Goal: Find specific page/section: Find specific page/section

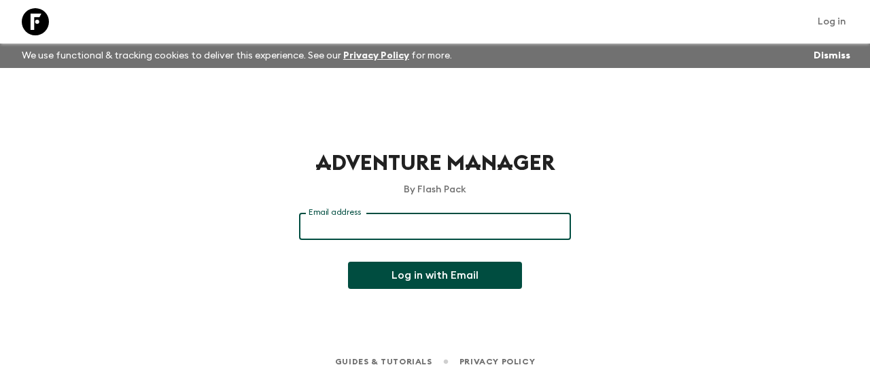
click at [417, 222] on input "Email address" at bounding box center [435, 226] width 272 height 27
click at [504, 223] on input "Email address" at bounding box center [435, 226] width 272 height 27
type input "[PERSON_NAME][EMAIL_ADDRESS][DOMAIN_NAME]"
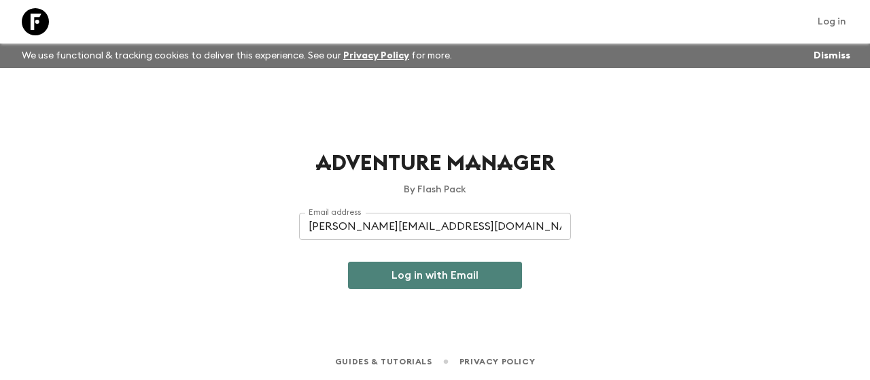
click at [451, 273] on button "Log in with Email" at bounding box center [435, 275] width 174 height 27
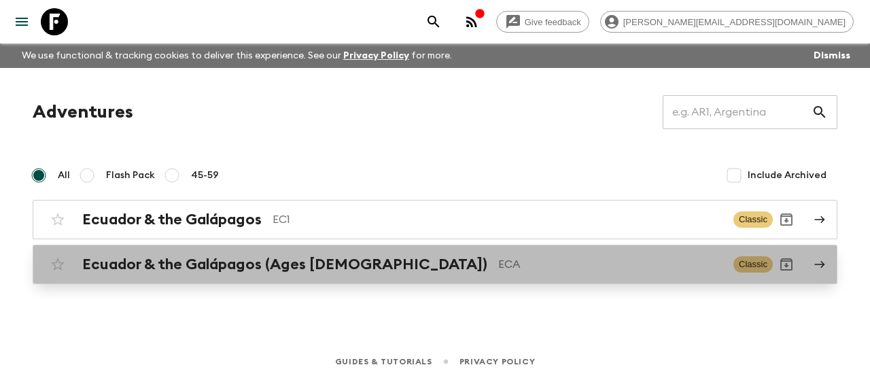
click at [523, 268] on p "ECA" at bounding box center [610, 264] width 224 height 16
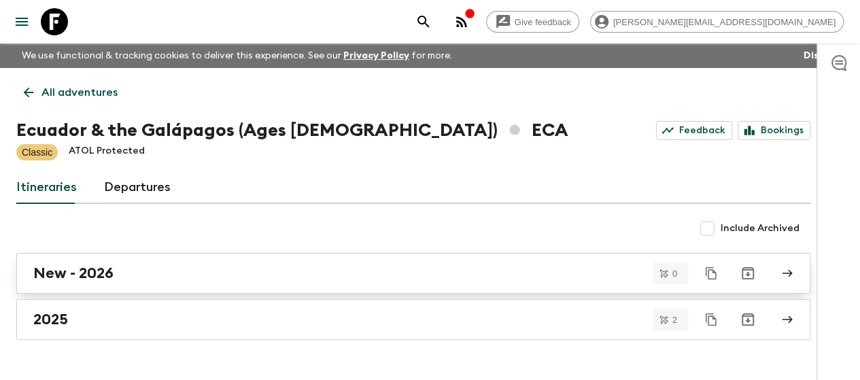
scroll to position [33, 0]
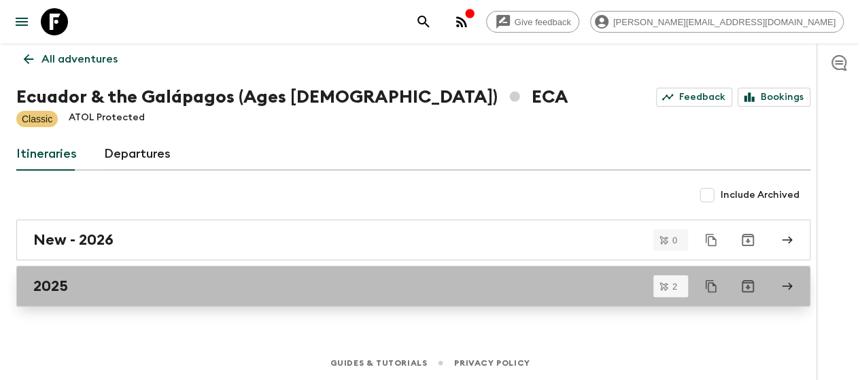
click at [395, 290] on div "2025" at bounding box center [400, 286] width 734 height 18
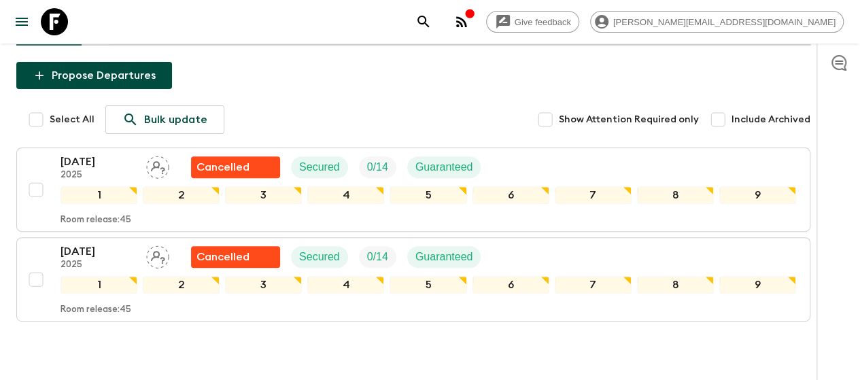
scroll to position [157, 0]
